Goal: Task Accomplishment & Management: Manage account settings

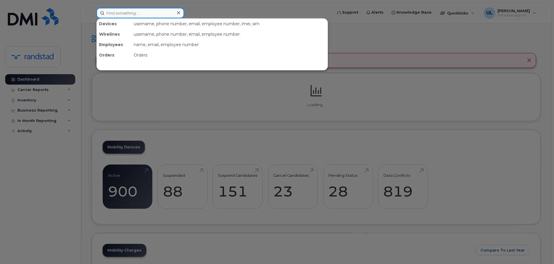
click at [160, 14] on input at bounding box center [140, 13] width 88 height 10
paste input "Frenette"
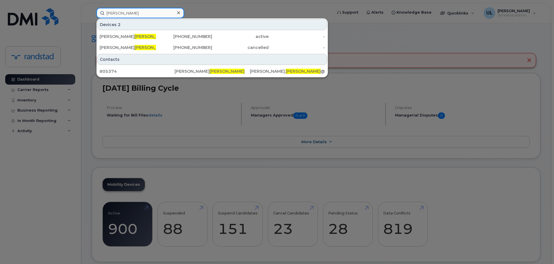
type input "Frenette"
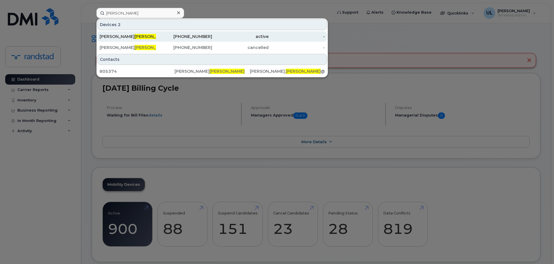
drag, startPoint x: 152, startPoint y: 27, endPoint x: 150, endPoint y: 34, distance: 7.5
click at [150, 34] on span "Frenette" at bounding box center [152, 36] width 35 height 5
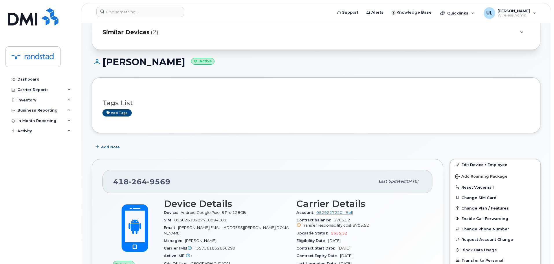
scroll to position [58, 0]
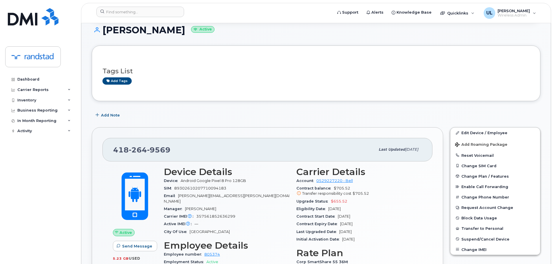
drag, startPoint x: 104, startPoint y: 31, endPoint x: 256, endPoint y: 32, distance: 151.9
click at [256, 32] on h1 "Geneviève Desrochers Frenette Active" at bounding box center [316, 30] width 448 height 10
copy h1 "Geneviève Desrochers Frenette"
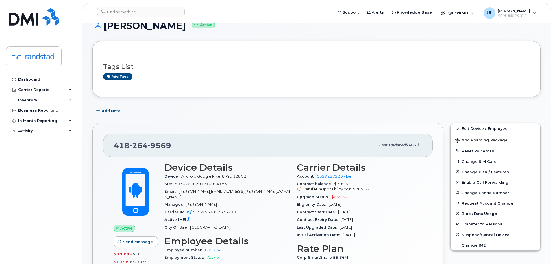
scroll to position [116, 0]
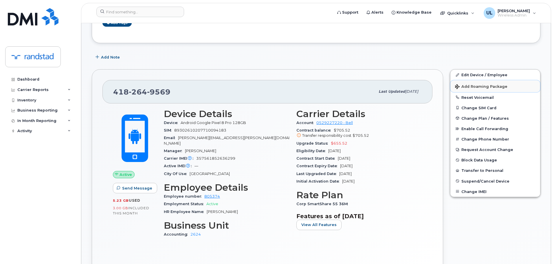
click at [483, 82] on button "Add Roaming Package" at bounding box center [495, 86] width 90 height 12
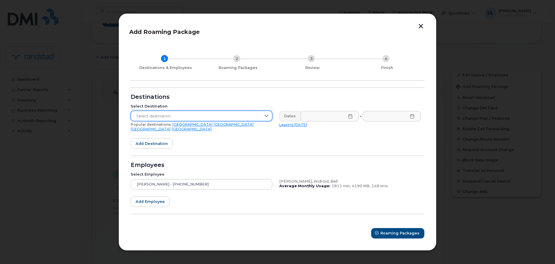
click at [211, 118] on span "Select destination" at bounding box center [196, 116] width 130 height 10
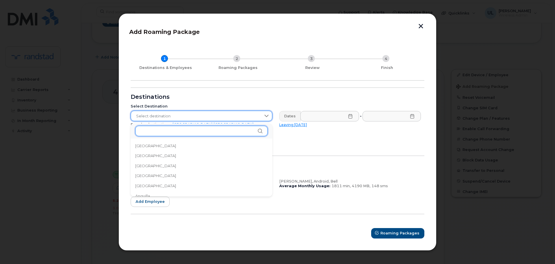
click at [199, 133] on input "text" at bounding box center [201, 131] width 133 height 10
paste input "Dominican"
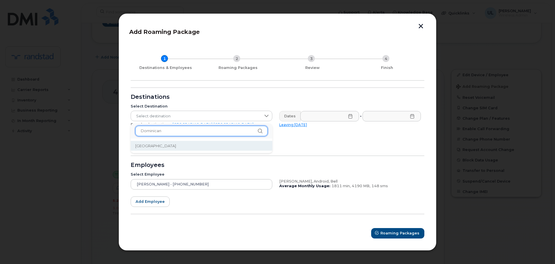
type input "Dominican"
click at [177, 149] on li "Dominican Republic" at bounding box center [202, 146] width 142 height 10
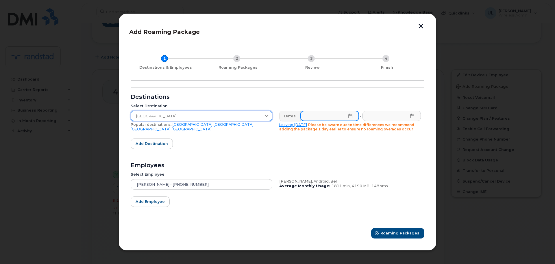
click at [325, 119] on input "text" at bounding box center [330, 116] width 59 height 10
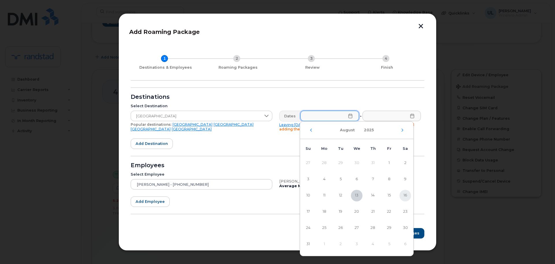
click at [404, 200] on span "16" at bounding box center [406, 195] width 12 height 12
type input "08/16/2025"
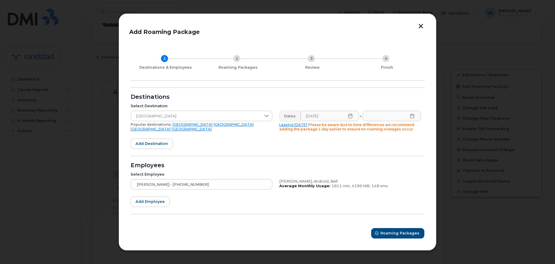
click at [397, 122] on div "Dates 08/16/2025 - Leaving today Please be aware due to time differences we rec…" at bounding box center [350, 121] width 149 height 28
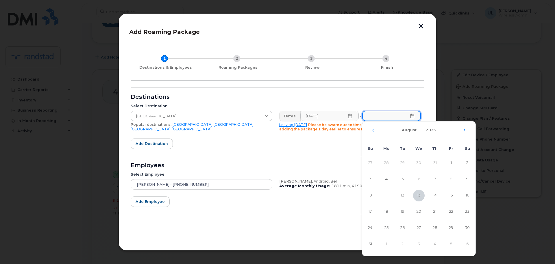
click at [396, 117] on input "text" at bounding box center [392, 116] width 59 height 10
click at [472, 211] on span "23" at bounding box center [468, 212] width 12 height 12
type input "08/23/2025"
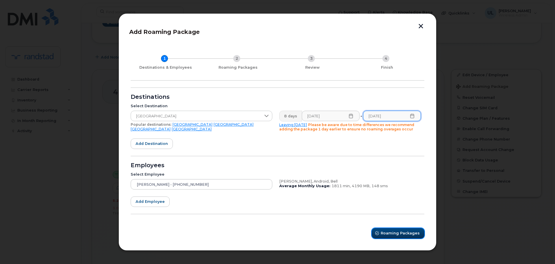
click at [395, 230] on span "Roaming Packages" at bounding box center [400, 232] width 39 height 5
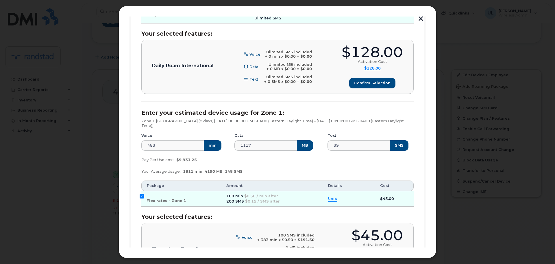
scroll to position [203, 0]
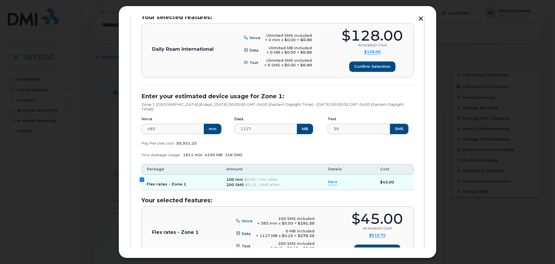
click at [171, 183] on span "Flex rates - Zone 1" at bounding box center [167, 184] width 40 height 4
click at [144, 182] on input "Flex rates - Zone 1" at bounding box center [142, 179] width 5 height 5
checkbox input "false"
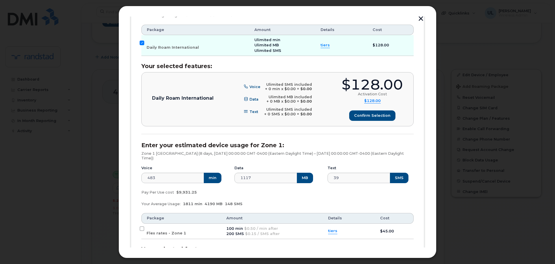
scroll to position [87, 0]
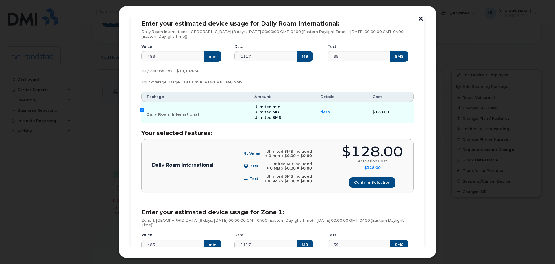
click at [366, 145] on div "$128.00" at bounding box center [372, 151] width 61 height 14
copy div "$128.00"
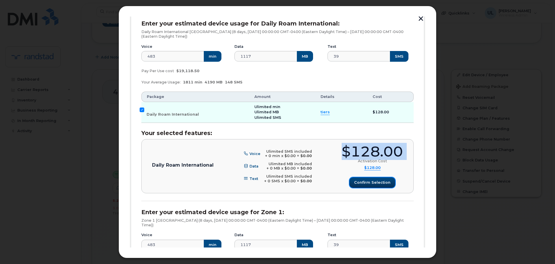
click at [369, 186] on button "Confirm selection" at bounding box center [373, 182] width 46 height 10
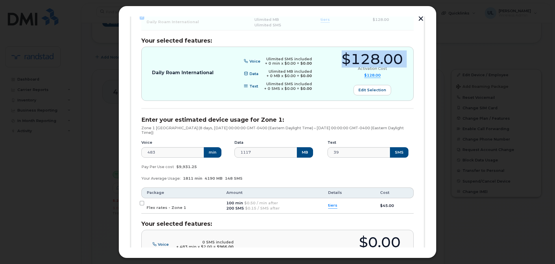
scroll to position [257, 0]
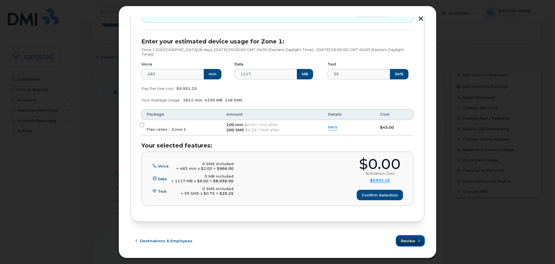
click at [409, 240] on span "Review" at bounding box center [408, 240] width 14 height 5
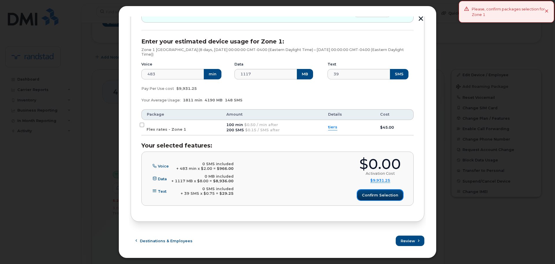
click at [391, 195] on span "Confirm selection" at bounding box center [380, 194] width 36 height 5
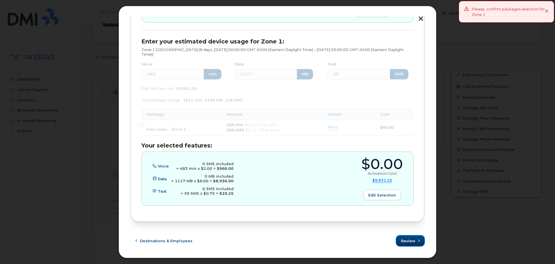
click at [402, 245] on button "Review" at bounding box center [411, 240] width 28 height 10
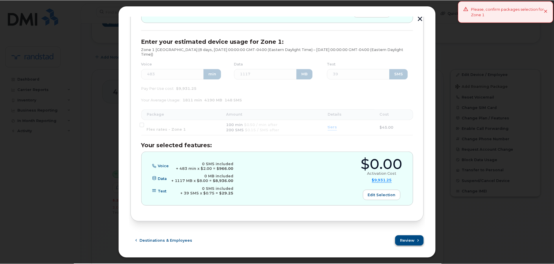
scroll to position [0, 0]
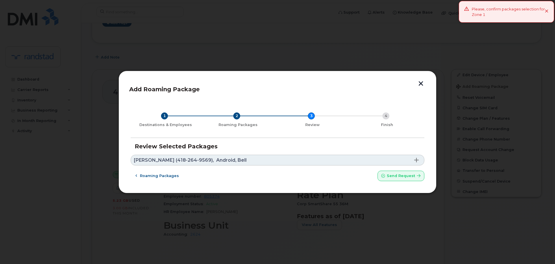
click at [289, 170] on div "Roaming packages Send request" at bounding box center [278, 175] width 294 height 10
click at [247, 161] on span "Android, Bell" at bounding box center [231, 160] width 30 height 5
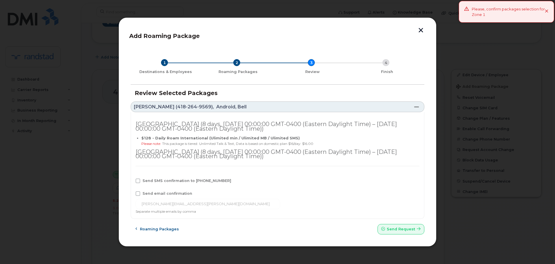
click at [178, 183] on div "Send SMS confirmation to 418-264-9569" at bounding box center [278, 182] width 284 height 8
click at [177, 181] on span "Send SMS confirmation to 418-264-9569" at bounding box center [187, 180] width 89 height 4
click at [132, 181] on input "Send SMS confirmation to 418-264-9569" at bounding box center [130, 179] width 3 height 3
checkbox input "true"
click at [400, 229] on span "Send request" at bounding box center [401, 228] width 28 height 5
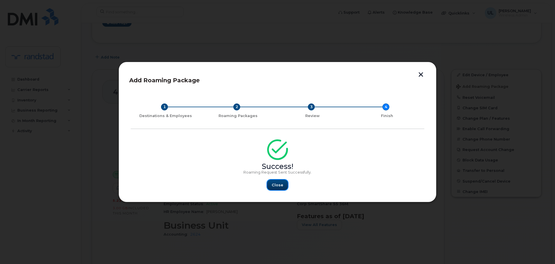
click at [273, 184] on span "Close" at bounding box center [278, 184] width 12 height 5
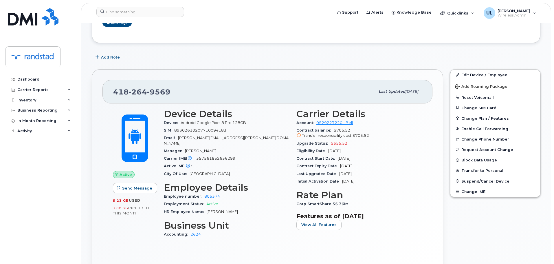
click at [137, 96] on div "418 264 9569" at bounding box center [244, 91] width 262 height 12
copy span "418 264 9569"
click at [144, 10] on input at bounding box center [140, 12] width 88 height 10
paste input "Rouillier"
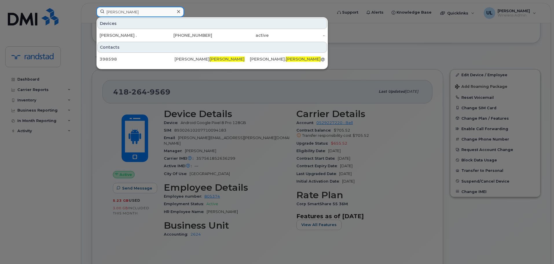
type input "Rouillier"
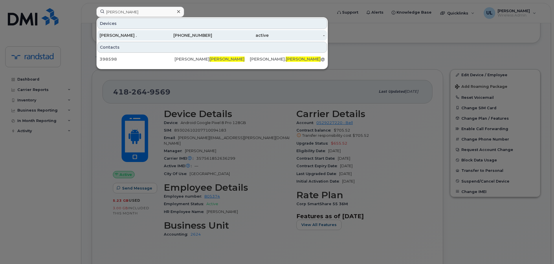
click at [144, 35] on div "Melanie ." at bounding box center [128, 35] width 56 height 6
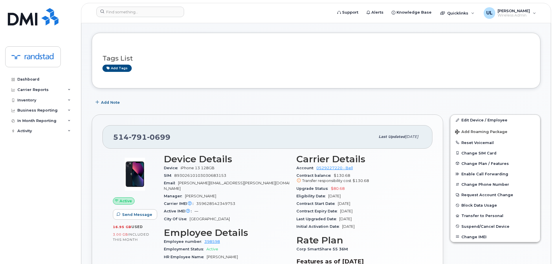
scroll to position [58, 0]
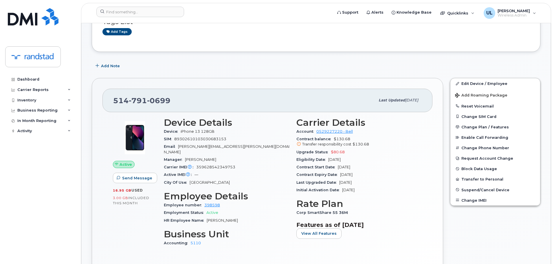
click at [123, 104] on span "514 791 0699" at bounding box center [141, 100] width 57 height 9
copy span "514 791 0699"
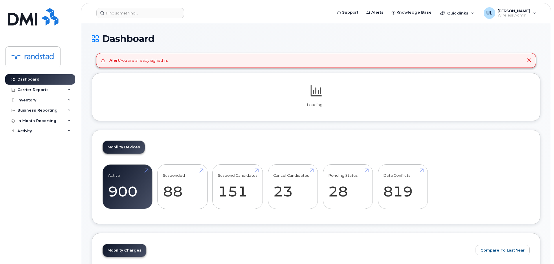
click at [125, 19] on header "Support Alerts Knowledge Base Quicklinks Suspend / Cancel Device Change SIM Car…" at bounding box center [316, 13] width 470 height 20
click at [125, 15] on input at bounding box center [140, 13] width 88 height 10
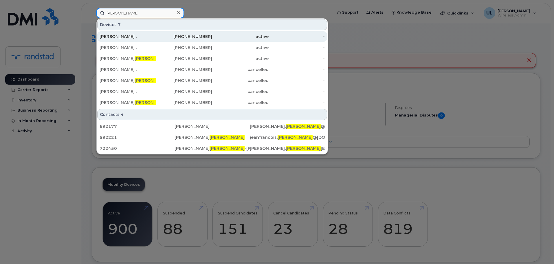
type input "vezina"
click at [161, 38] on div "450-777-8499" at bounding box center [184, 37] width 56 height 6
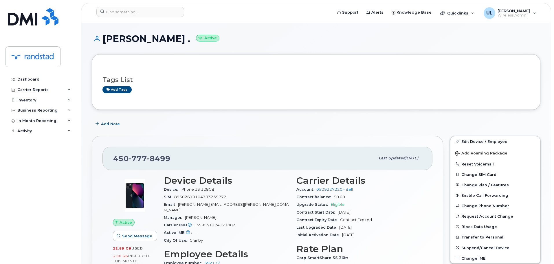
click at [150, 151] on div "[PHONE_NUMBER] Last updated [DATE]" at bounding box center [267, 157] width 330 height 23
click at [150, 151] on div "450 777 8499 Last updated Aug 12, 2025" at bounding box center [267, 157] width 330 height 23
copy span "450 777 8499"
click at [373, 92] on div "Add tags" at bounding box center [313, 89] width 422 height 7
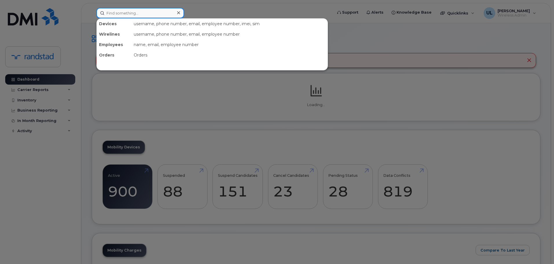
click at [177, 15] on div at bounding box center [140, 13] width 88 height 10
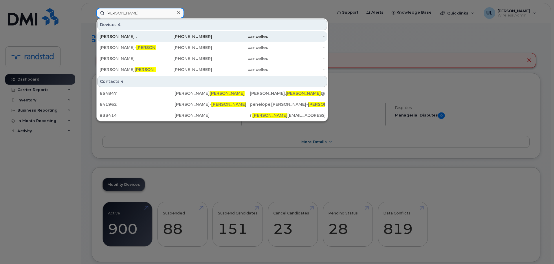
paste input "4384395814"
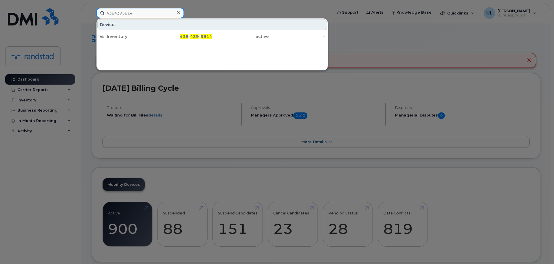
type input "4384395814"
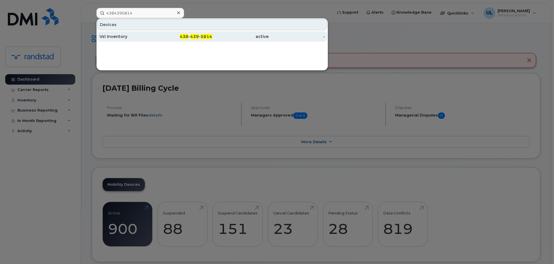
click at [129, 36] on div "Vsl Inventory" at bounding box center [128, 37] width 56 height 6
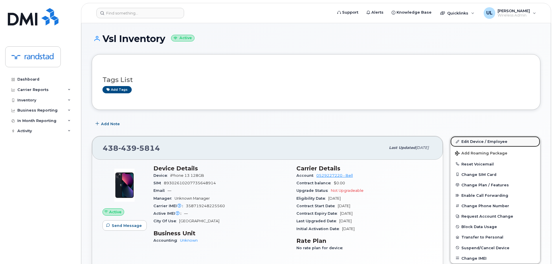
click at [477, 140] on link "Edit Device / Employee" at bounding box center [495, 141] width 90 height 10
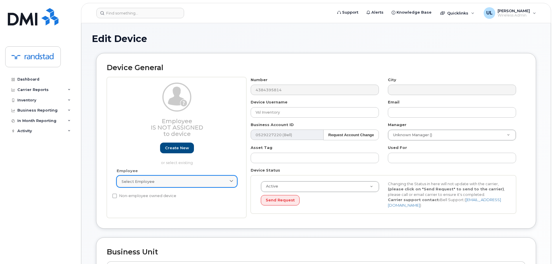
drag, startPoint x: 190, startPoint y: 174, endPoint x: 187, endPoint y: 182, distance: 8.7
click at [189, 174] on div "Employee Select employee Type first three symbols or more" at bounding box center [176, 180] width 129 height 25
drag, startPoint x: 185, startPoint y: 183, endPoint x: 183, endPoint y: 187, distance: 4.4
click at [185, 183] on div "Select employee" at bounding box center [177, 181] width 111 height 5
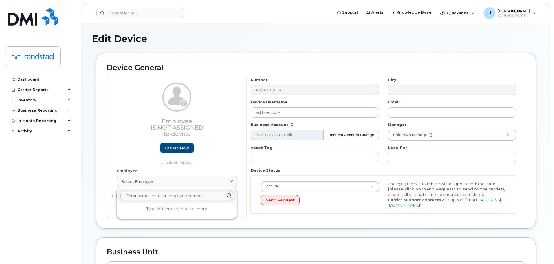
click at [180, 194] on input "text" at bounding box center [176, 195] width 113 height 9
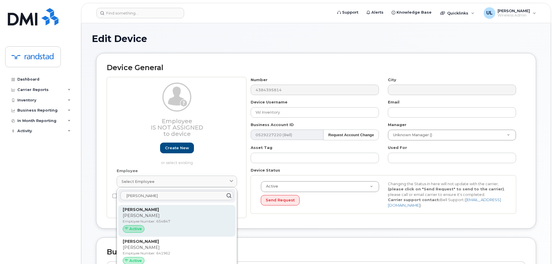
type input "[PERSON_NAME]"
click at [181, 218] on p "[PERSON_NAME]" at bounding box center [177, 215] width 108 height 6
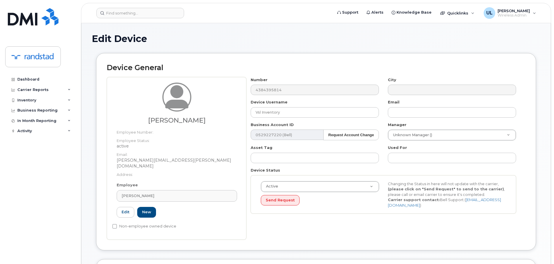
type input "654847"
type input "[PERSON_NAME]"
type input "[PERSON_NAME][EMAIL_ADDRESS][PERSON_NAME][DOMAIN_NAME]"
type input "85238"
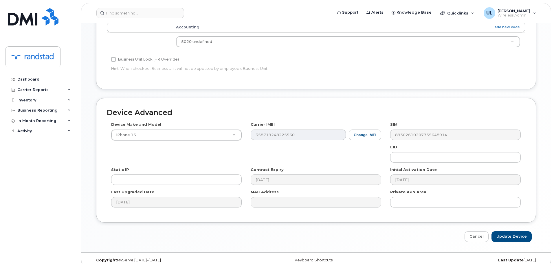
scroll to position [262, 0]
click at [511, 230] on input "Update Device" at bounding box center [511, 235] width 40 height 11
type input "Saving..."
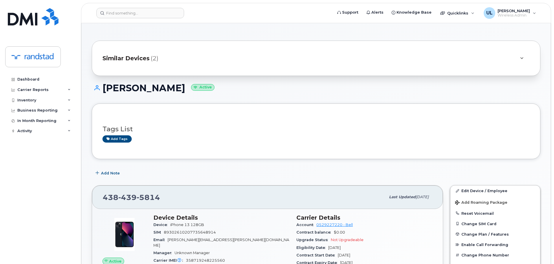
click at [133, 188] on div "[PHONE_NUMBER] Last updated [DATE]" at bounding box center [267, 196] width 351 height 23
copy span "[PHONE_NUMBER]"
click at [290, 102] on div "[PERSON_NAME] Active" at bounding box center [316, 93] width 448 height 21
